Goal: Task Accomplishment & Management: Use online tool/utility

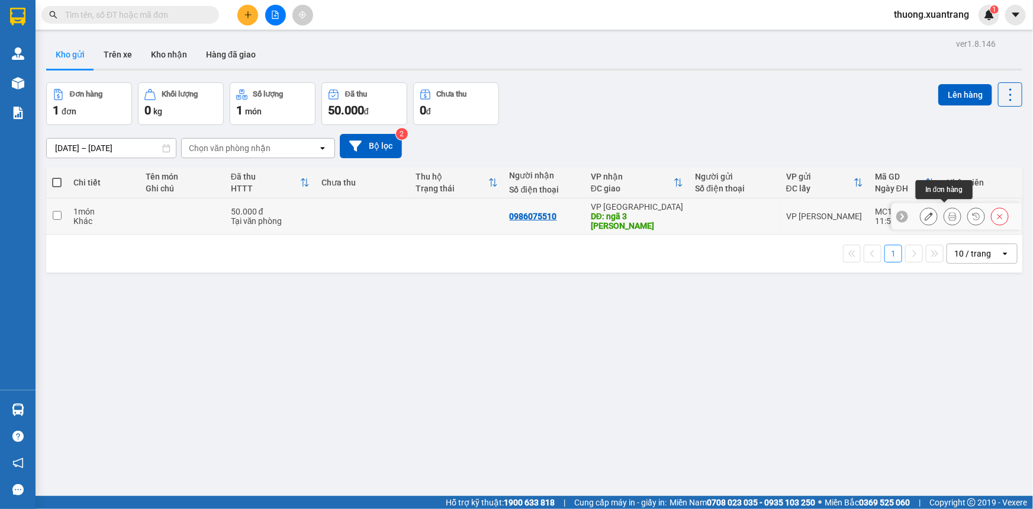
click at [949, 212] on icon at bounding box center [953, 216] width 8 height 8
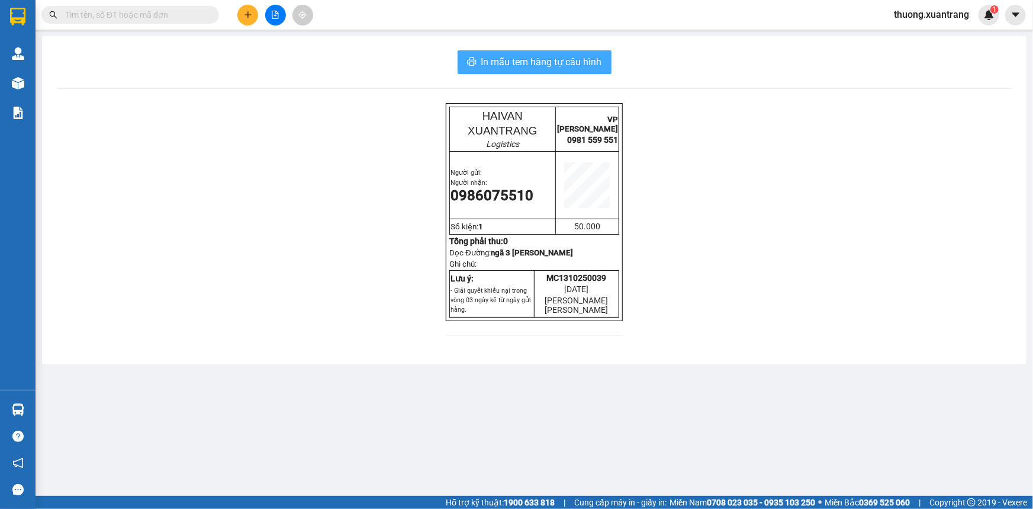
click at [491, 60] on span "In mẫu tem hàng tự cấu hình" at bounding box center [541, 61] width 121 height 15
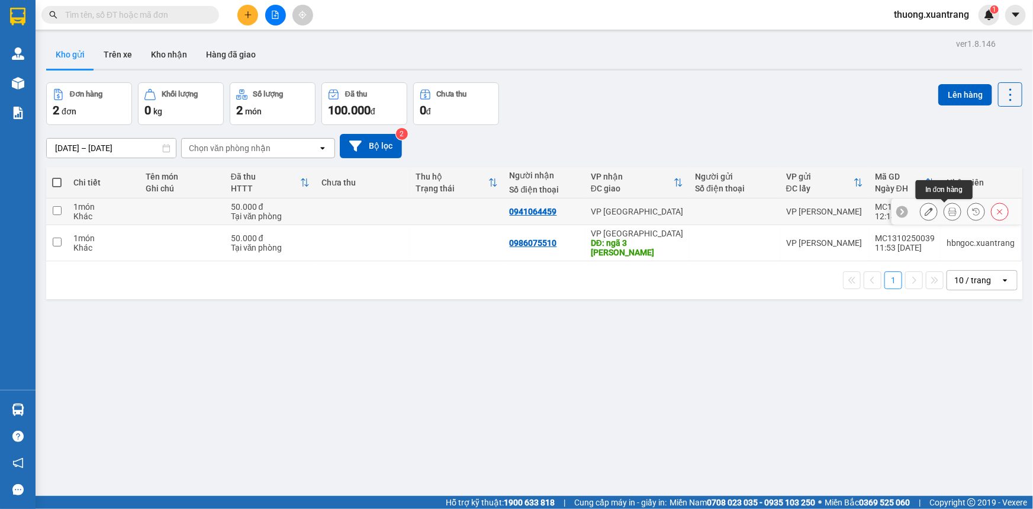
click at [949, 211] on icon at bounding box center [953, 211] width 8 height 8
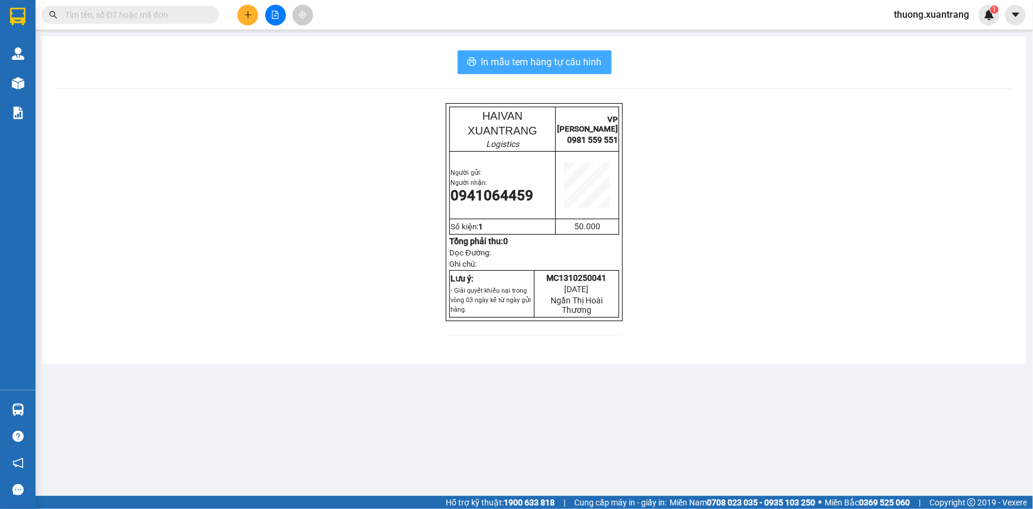
click at [579, 62] on span "In mẫu tem hàng tự cấu hình" at bounding box center [541, 61] width 121 height 15
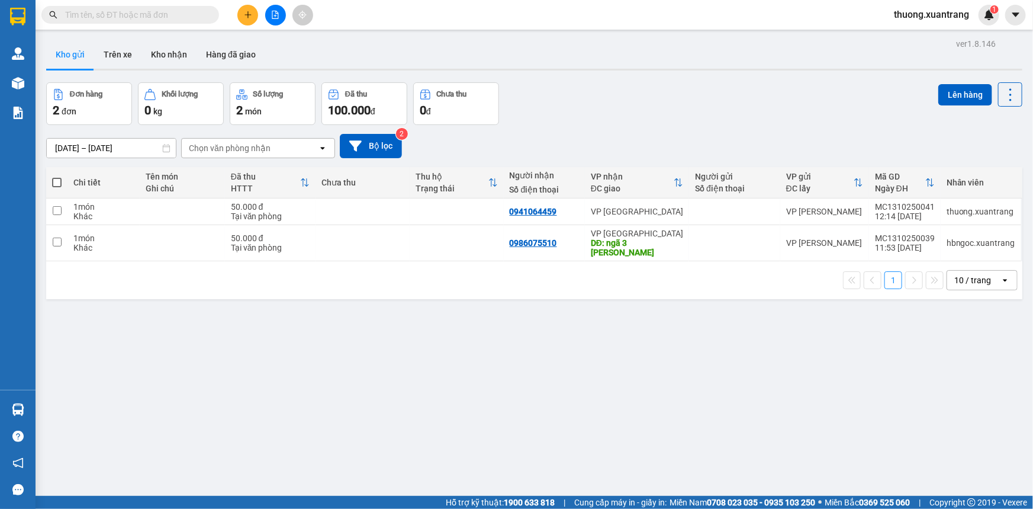
click at [142, 6] on span at bounding box center [130, 15] width 178 height 18
click at [144, 9] on input "text" at bounding box center [135, 14] width 140 height 13
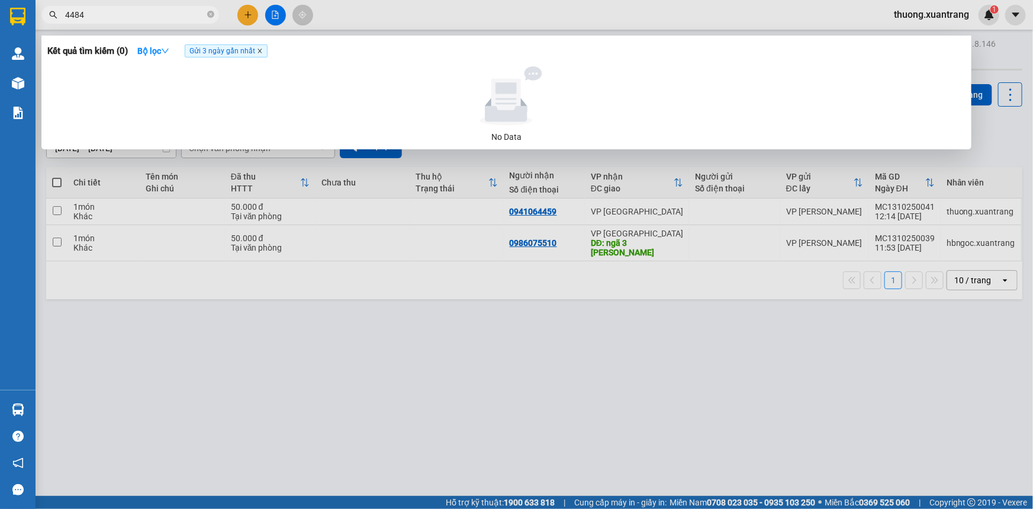
type input "4484"
click at [261, 52] on icon "close" at bounding box center [260, 51] width 4 height 4
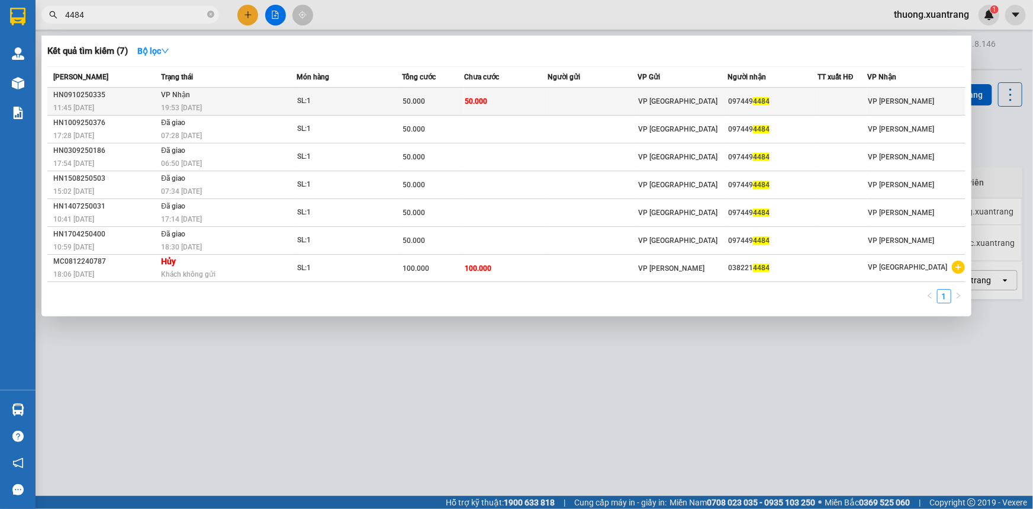
click at [459, 107] on div "50.000" at bounding box center [433, 101] width 61 height 13
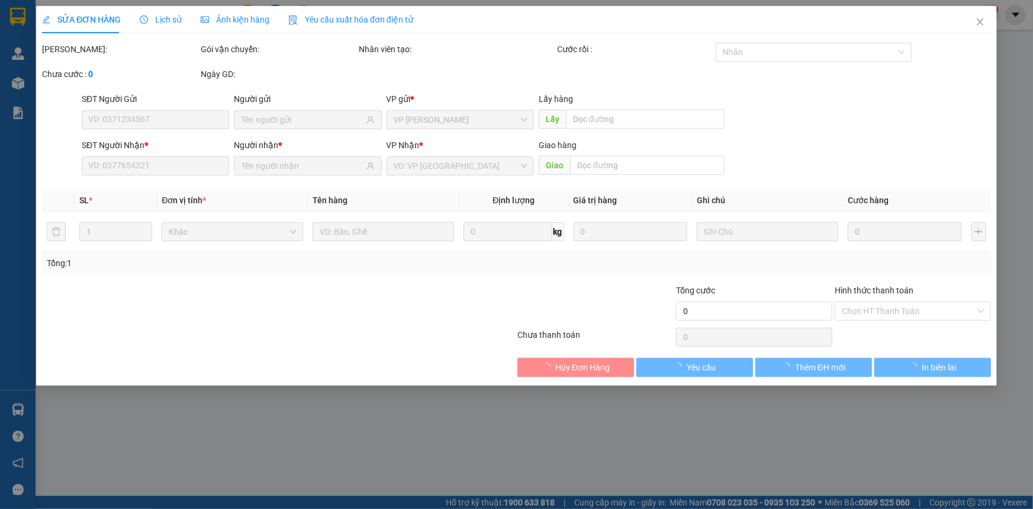
type input "0974494484"
type input "50.000"
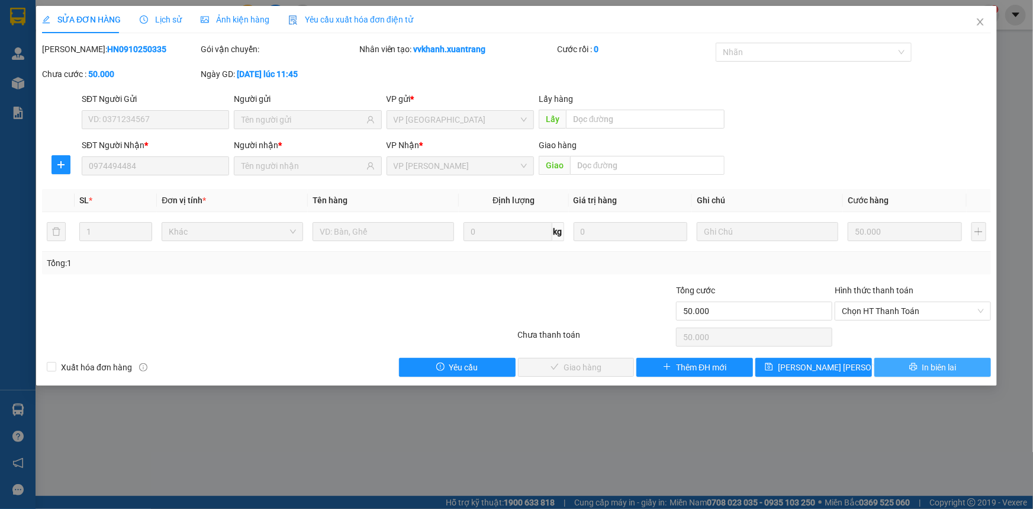
click at [936, 362] on span "In biên lai" at bounding box center [940, 367] width 34 height 13
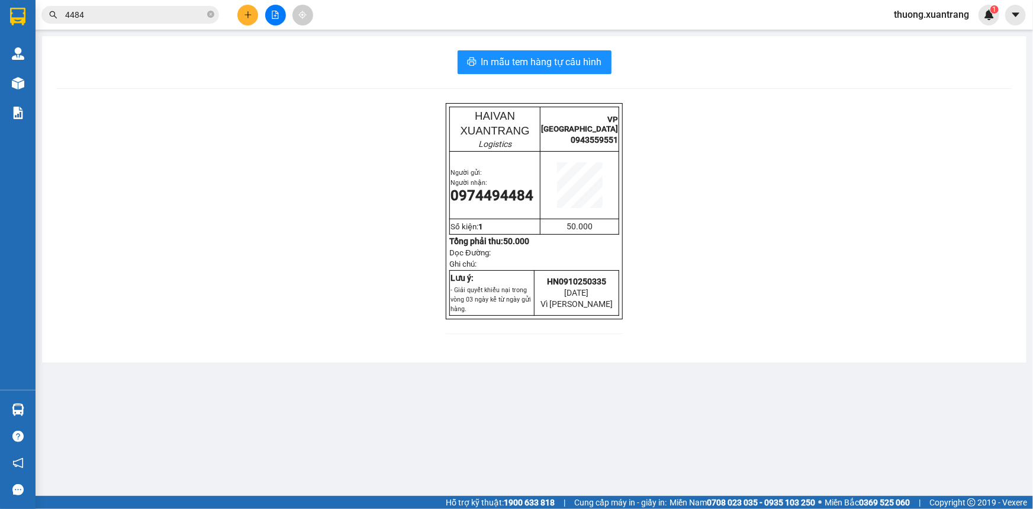
click at [210, 12] on icon "close-circle" at bounding box center [210, 14] width 7 height 7
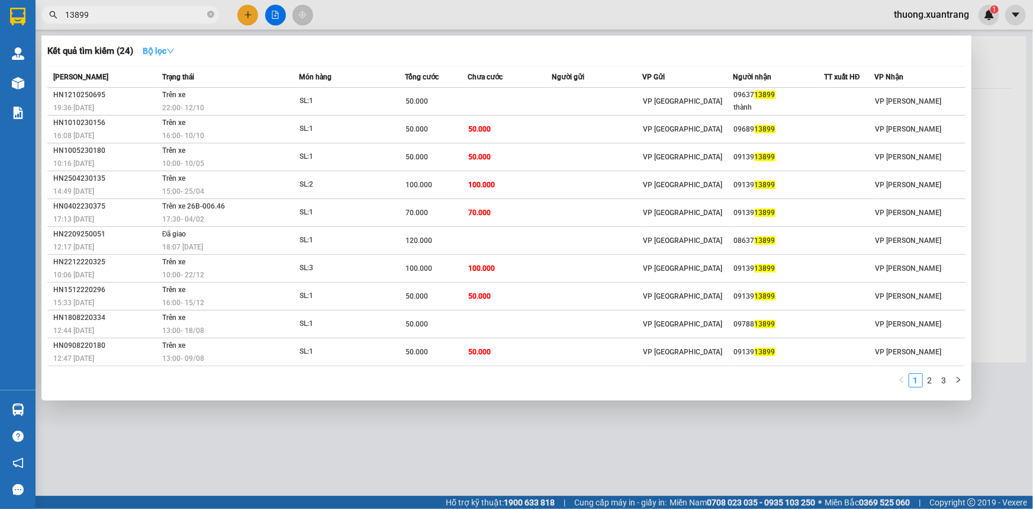
type input "13899"
click at [163, 50] on strong "Bộ lọc" at bounding box center [159, 50] width 32 height 9
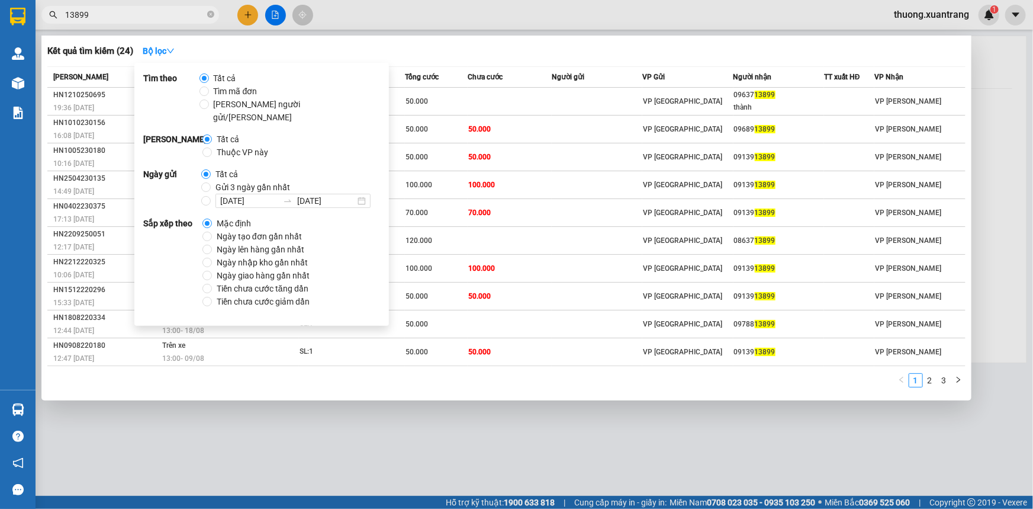
click at [250, 181] on span "Gửi 3 ngày gần nhất" at bounding box center [253, 187] width 84 height 13
click at [211, 182] on input "Gửi 3 ngày gần nhất" at bounding box center [205, 186] width 9 height 9
radio input "true"
radio input "false"
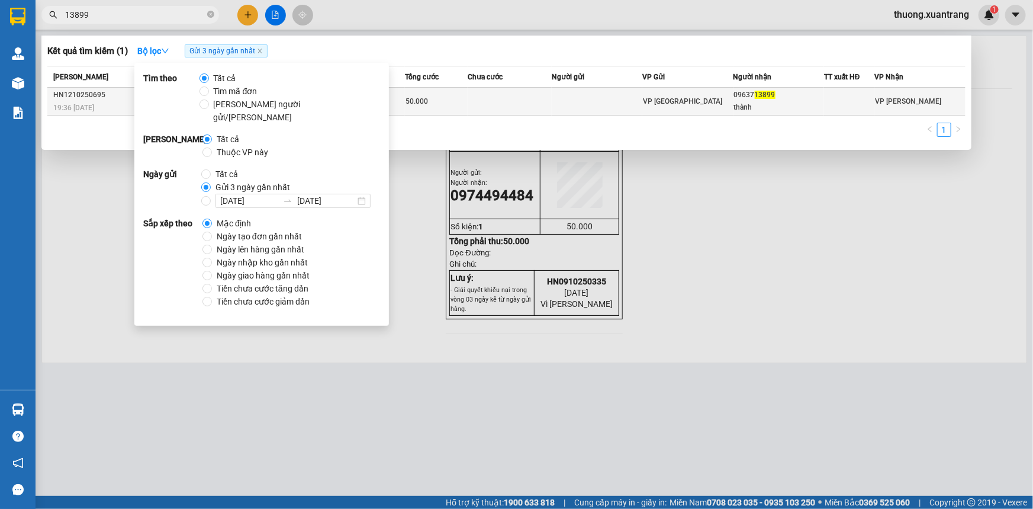
click at [524, 107] on td at bounding box center [510, 102] width 84 height 28
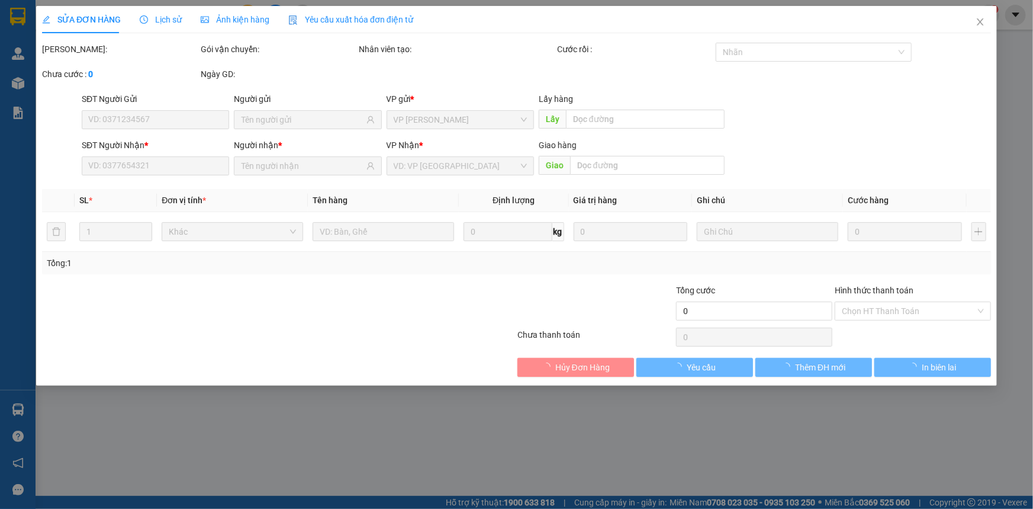
type input "0963713899"
type input "thành"
type input "50.000"
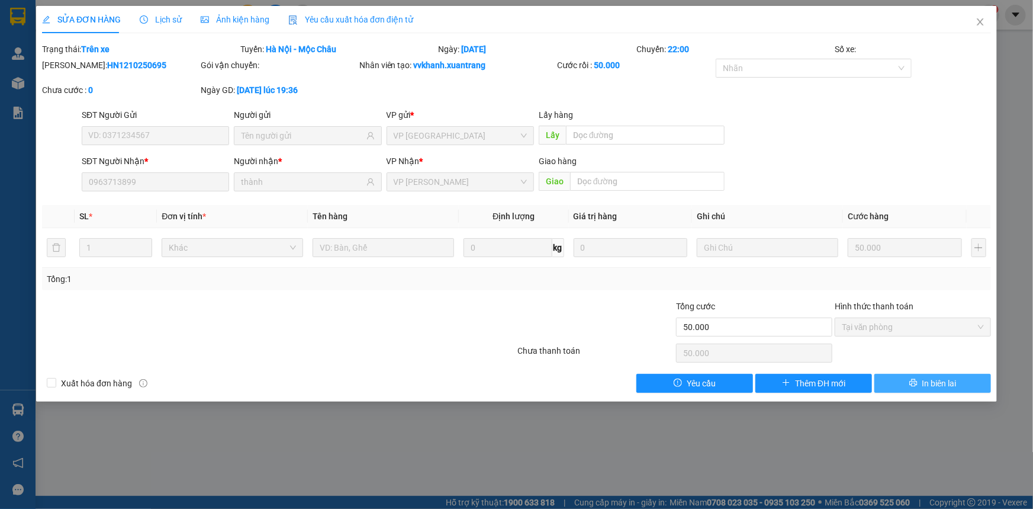
click at [955, 390] on button "In biên lai" at bounding box center [933, 383] width 117 height 19
